Goal: Information Seeking & Learning: Stay updated

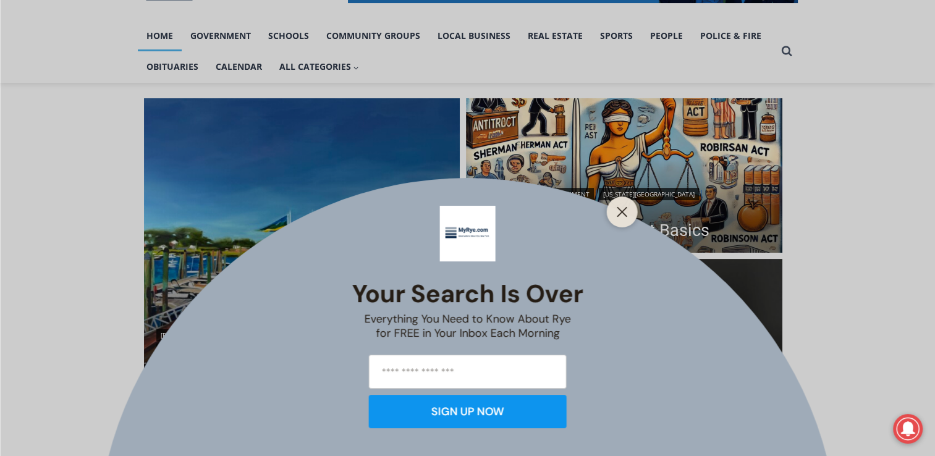
scroll to position [286, 0]
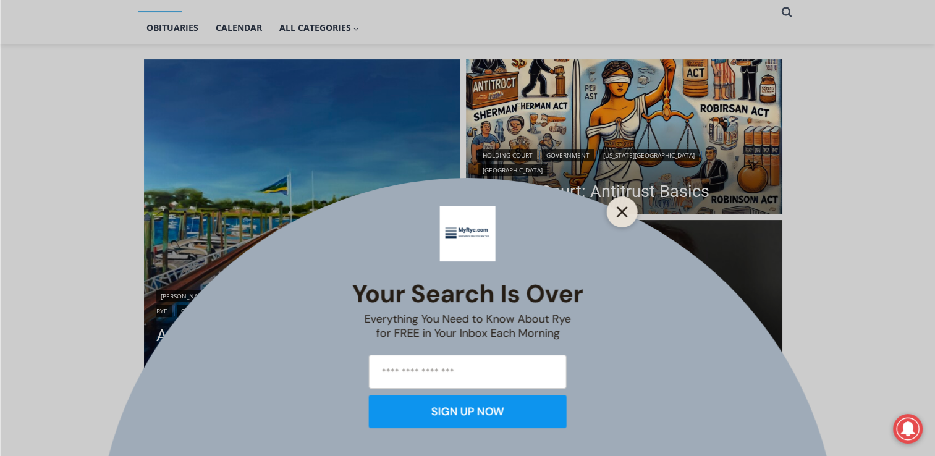
click at [615, 211] on button "Close" at bounding box center [622, 211] width 17 height 17
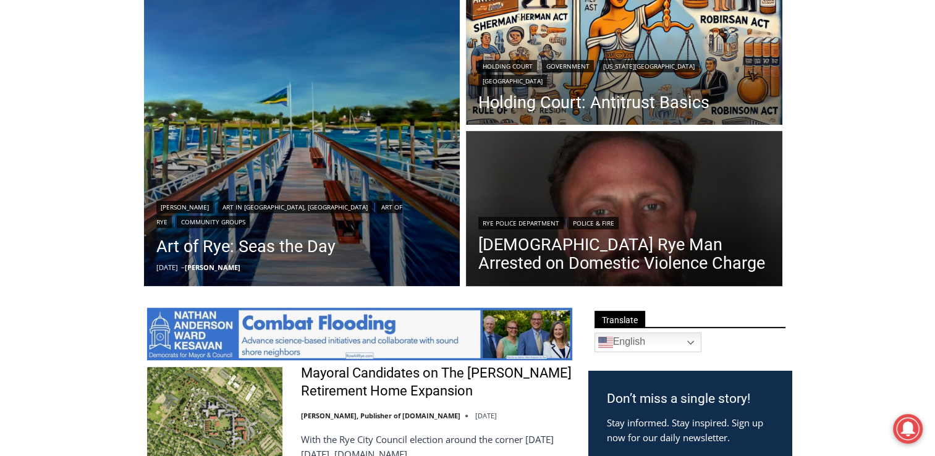
scroll to position [383, 0]
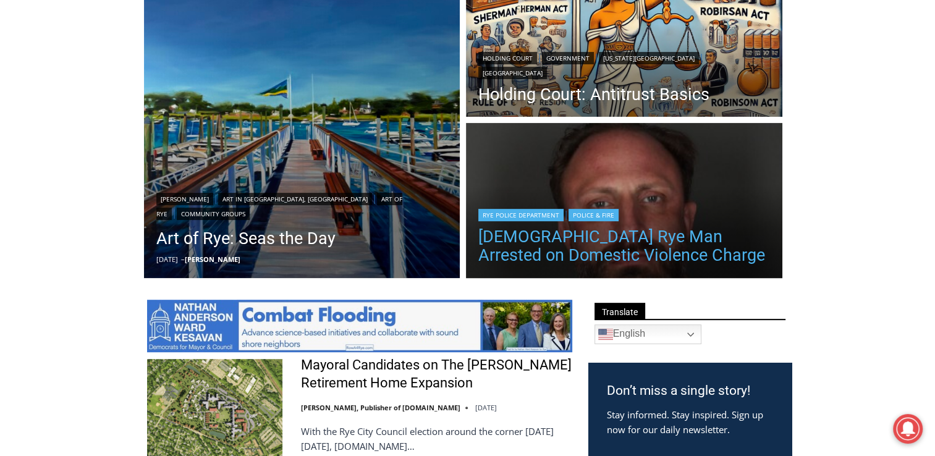
click at [586, 257] on link "[DEMOGRAPHIC_DATA] Rye Man Arrested on Domestic Violence Charge" at bounding box center [624, 245] width 292 height 37
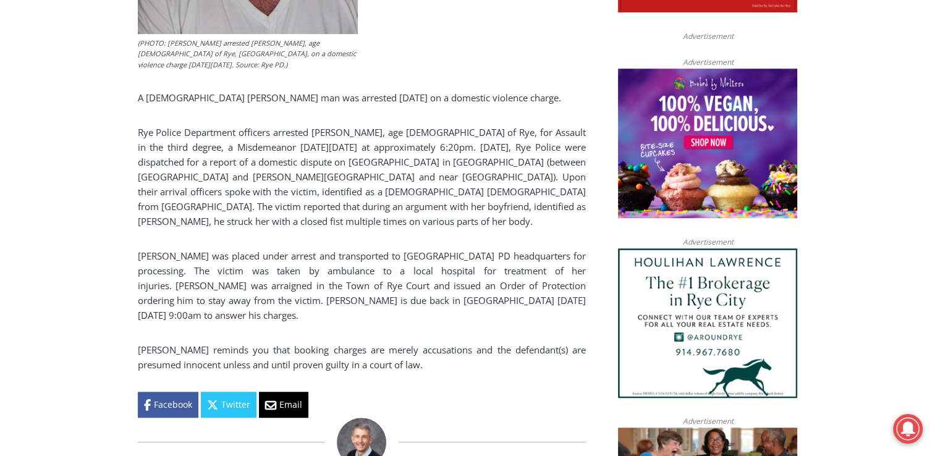
scroll to position [810, 0]
